Goal: Task Accomplishment & Management: Complete application form

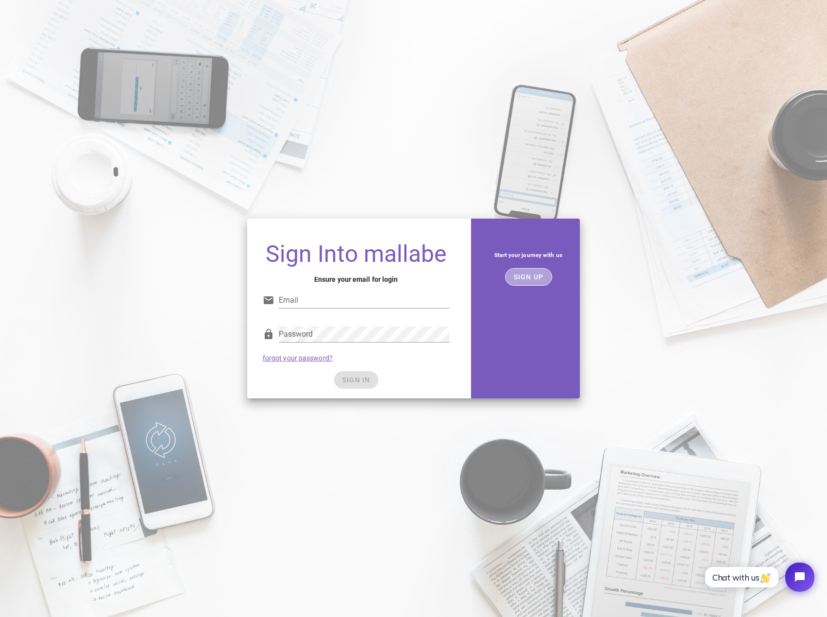
click at [536, 278] on span "SIGN UP" at bounding box center [528, 277] width 31 height 8
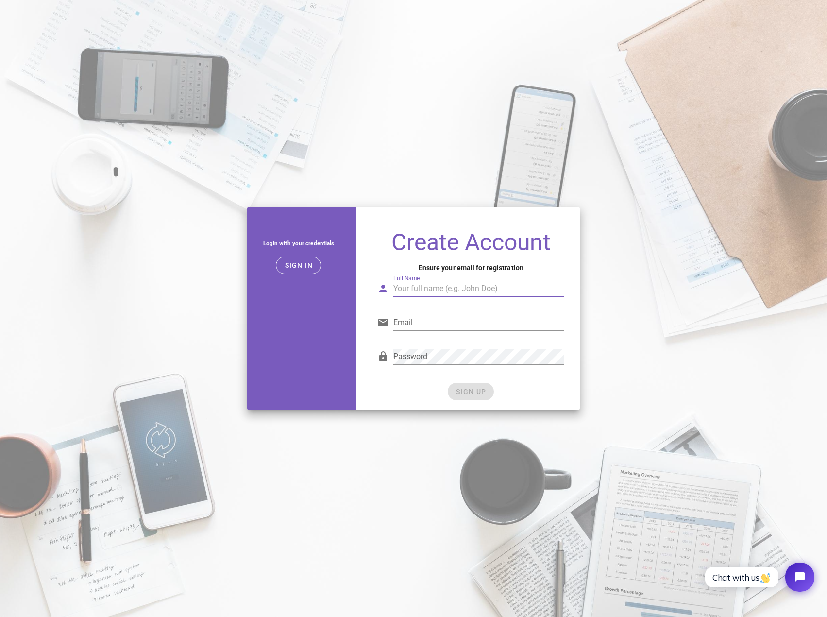
click at [433, 286] on input "Full Name" at bounding box center [478, 289] width 171 height 16
type input "59 North Wheels"
type input "info@59northwheels.no"
click at [489, 277] on div "Full Name 59 North Wheels Full Name is not valid." at bounding box center [470, 291] width 187 height 32
click at [476, 290] on input "59 North Wheels" at bounding box center [478, 289] width 171 height 16
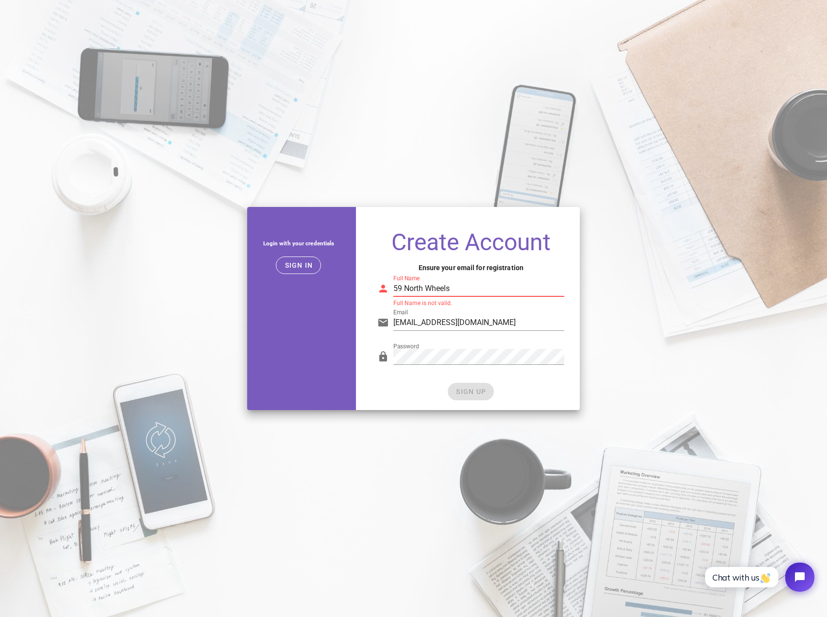
click at [406, 286] on input "59 North Wheels" at bounding box center [478, 289] width 171 height 16
click at [426, 285] on input "59 North Wheels" at bounding box center [478, 289] width 171 height 16
click at [451, 287] on input "59 NorthWheels" at bounding box center [478, 289] width 171 height 16
click at [405, 284] on input "59 NorthWheels" at bounding box center [478, 289] width 171 height 16
click at [466, 287] on input "59NorthWheels" at bounding box center [478, 289] width 171 height 16
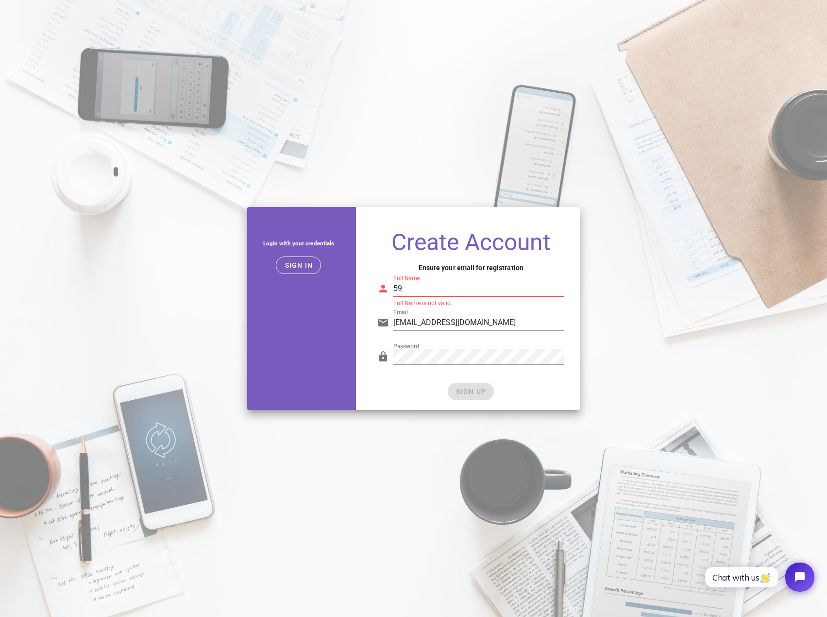
type input "5"
type input "Norh Wheels"
click at [469, 390] on span "SIGN UP" at bounding box center [471, 392] width 31 height 8
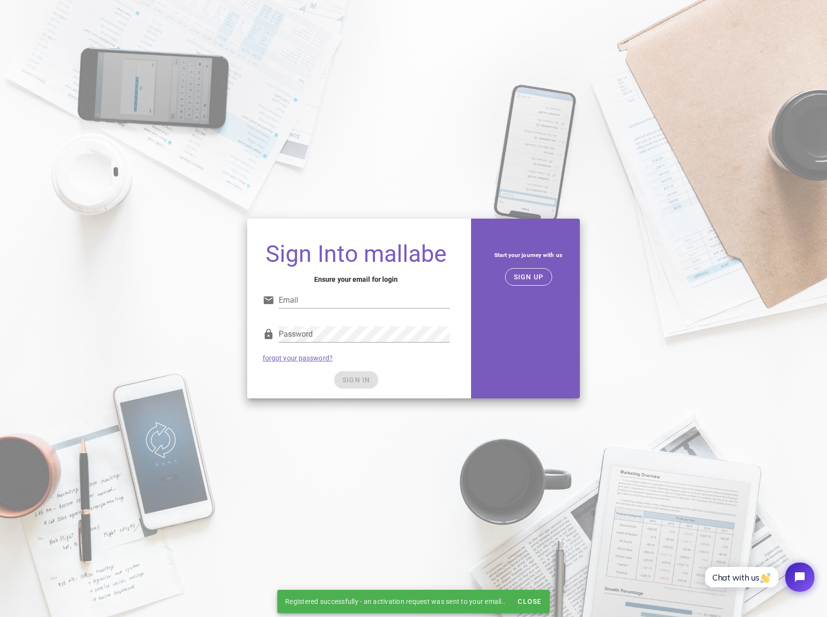
type input "info@59northwheels.no"
click at [373, 319] on div "Password forgot your password?" at bounding box center [356, 344] width 199 height 51
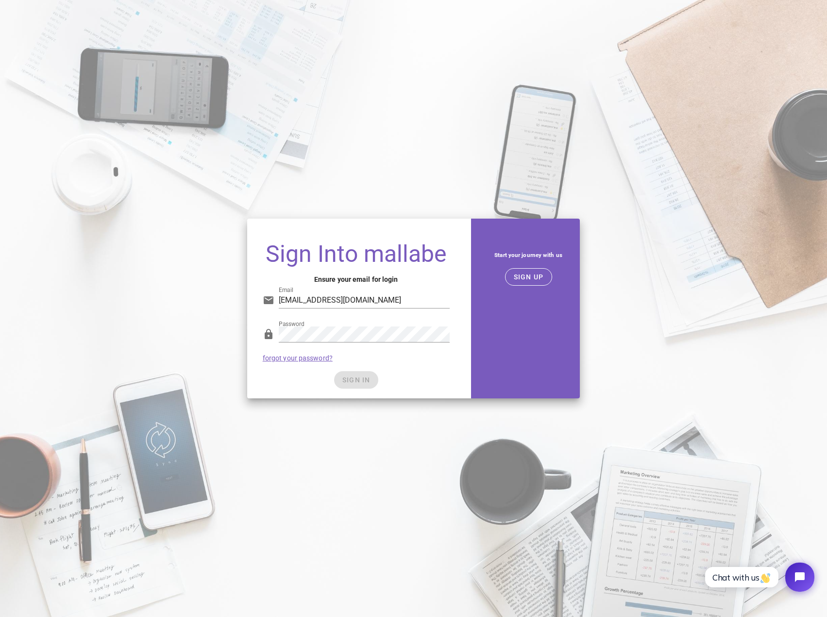
click at [354, 383] on div "SIGN IN" at bounding box center [356, 379] width 187 height 17
click at [380, 300] on input "info@59northwheels.no" at bounding box center [364, 300] width 171 height 16
click at [461, 332] on div "Sign Into mallabe Ensure your email for login Email info@59northwheels.no Passw…" at bounding box center [356, 316] width 218 height 164
click at [357, 381] on span "SIGN IN" at bounding box center [356, 380] width 29 height 8
click at [343, 370] on form "Email info@59northwheels.no Password forgot your password? SIGN IN" at bounding box center [356, 334] width 187 height 110
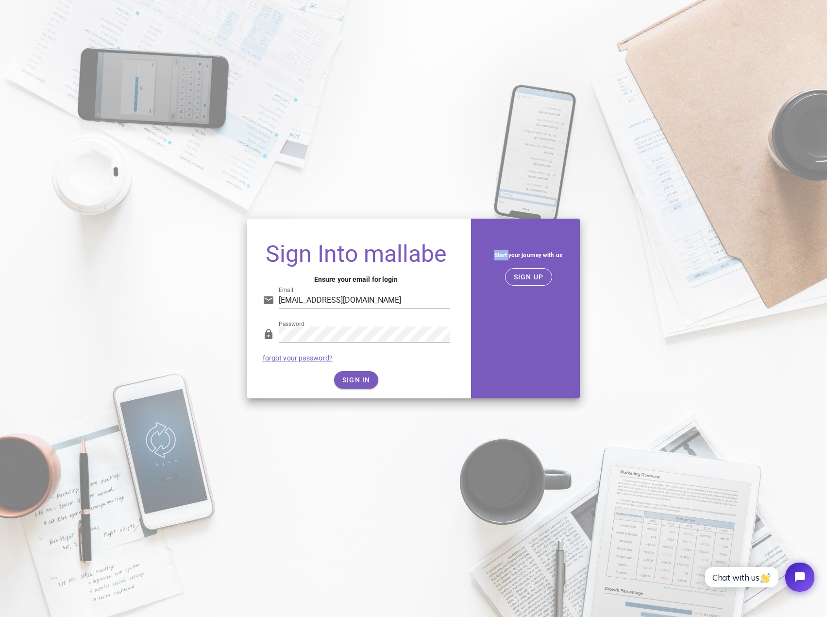
click at [343, 371] on form "Email info@59northwheels.no Password forgot your password? SIGN IN" at bounding box center [356, 334] width 187 height 110
click at [351, 379] on span "SIGN IN" at bounding box center [356, 380] width 29 height 8
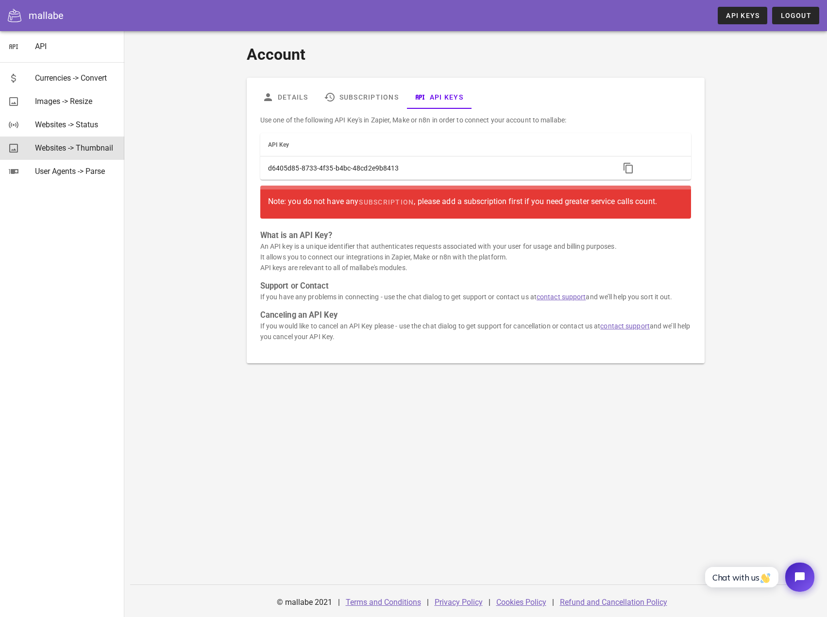
click at [81, 150] on div "Websites -> Thumbnail" at bounding box center [76, 147] width 82 height 9
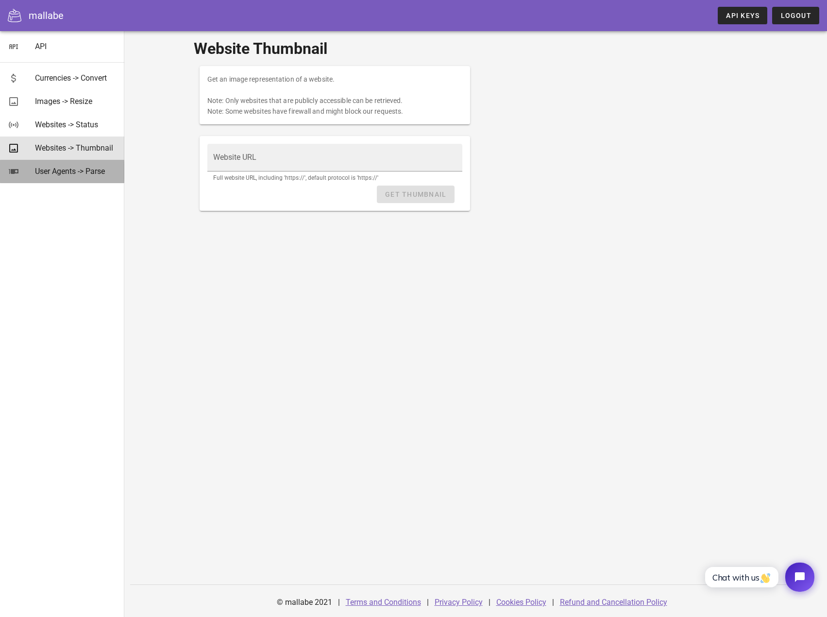
click at [81, 168] on div "User Agents -> Parse" at bounding box center [76, 171] width 82 height 9
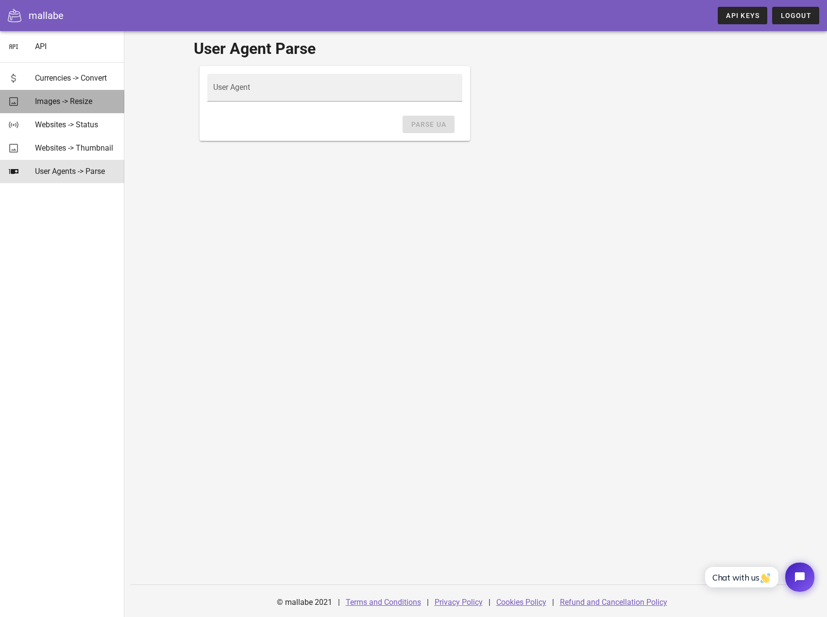
click at [69, 108] on div "Images -> Resize" at bounding box center [76, 101] width 82 height 21
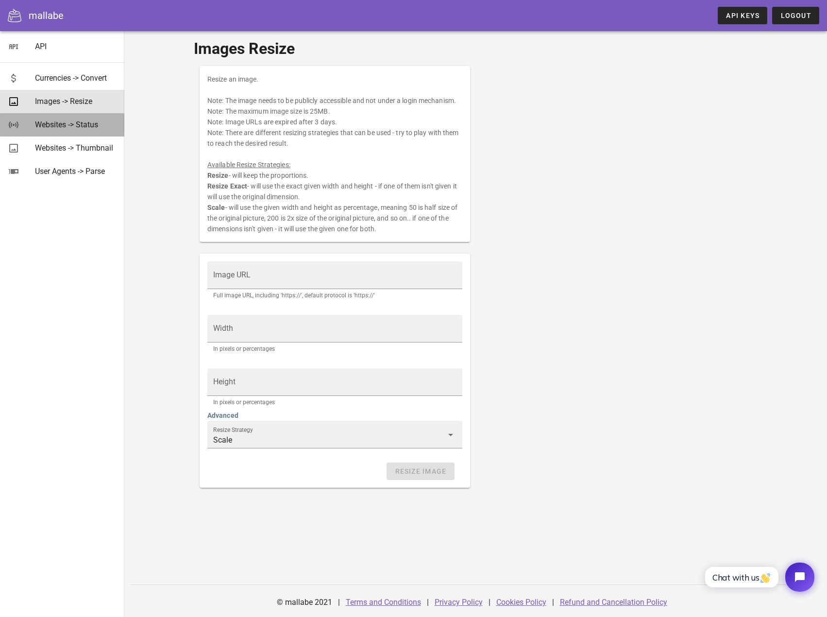
click at [60, 132] on div "Websites -> Status" at bounding box center [76, 124] width 82 height 21
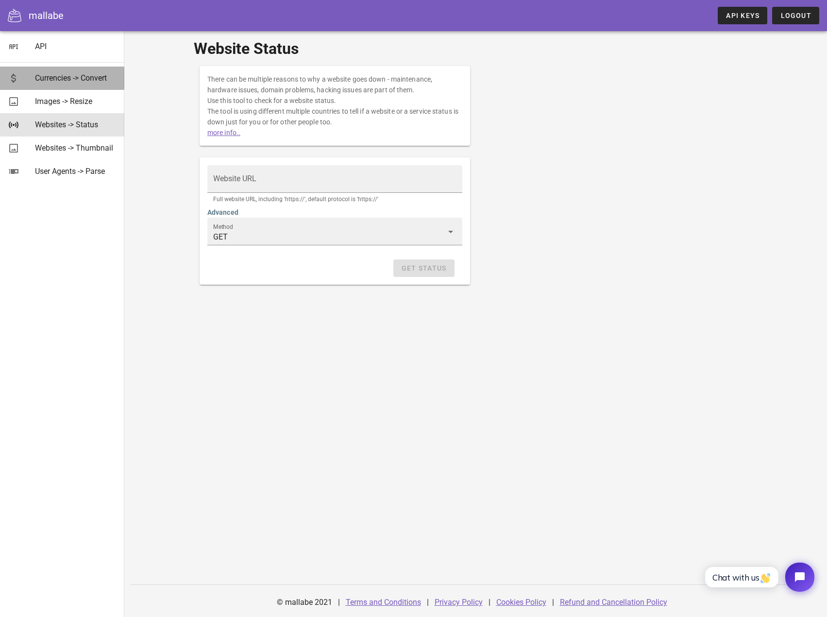
click at [75, 81] on div "Currencies -> Convert" at bounding box center [76, 77] width 82 height 9
